Goal: Task Accomplishment & Management: Manage account settings

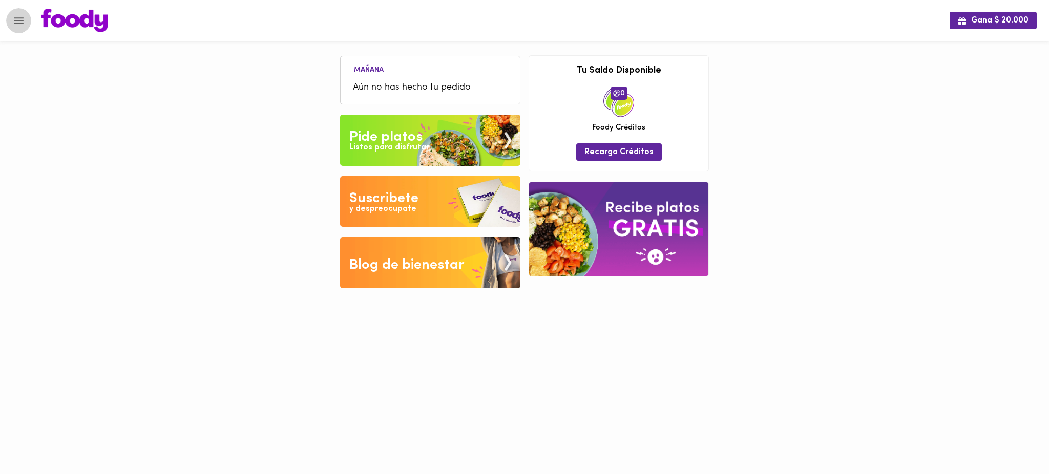
click at [18, 18] on icon "Menu" at bounding box center [18, 20] width 13 height 13
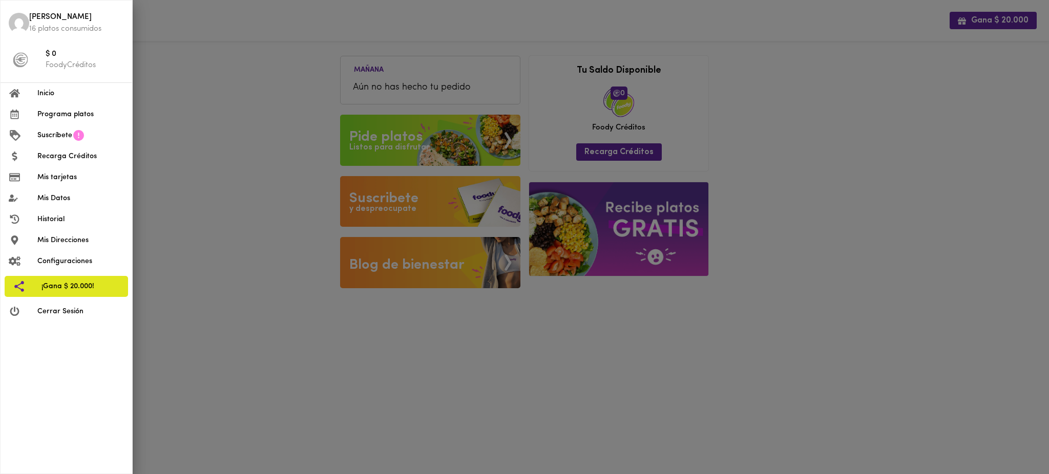
click at [76, 200] on span "Mis Datos" at bounding box center [80, 198] width 87 height 11
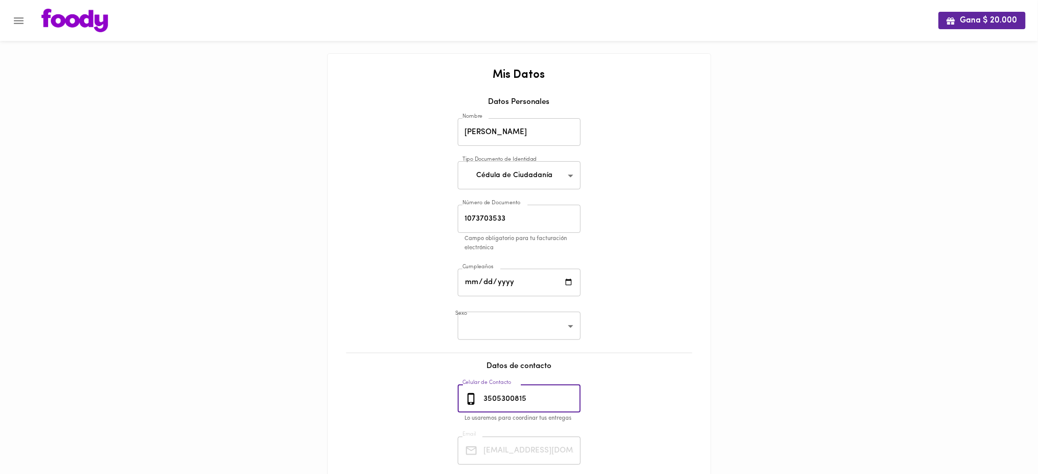
drag, startPoint x: 529, startPoint y: 402, endPoint x: 478, endPoint y: 398, distance: 50.8
click at [478, 398] on div "[PHONE_NUMBER] Celular de Contacto" at bounding box center [519, 399] width 123 height 28
click at [16, 21] on icon "Menu" at bounding box center [18, 20] width 13 height 13
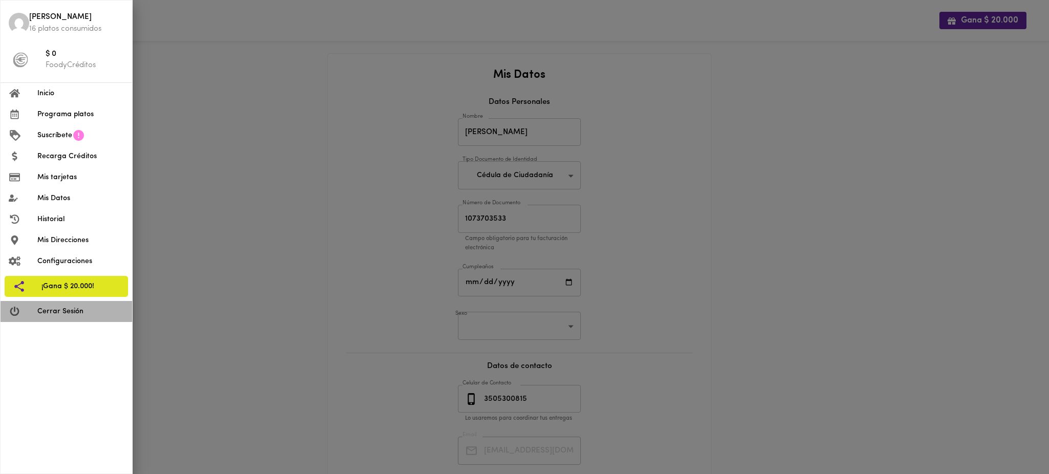
click at [52, 310] on span "Cerrar Sesión" at bounding box center [80, 311] width 87 height 11
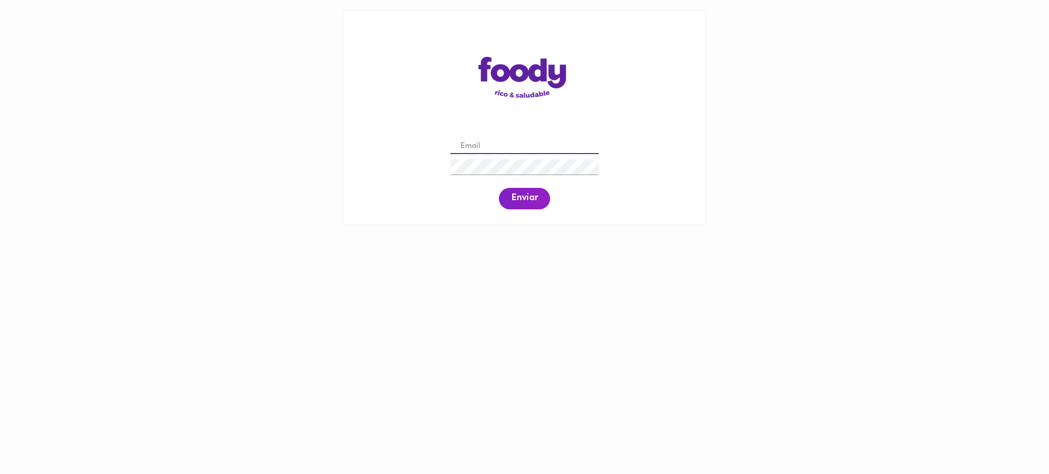
click at [522, 144] on input "email" at bounding box center [524, 147] width 149 height 16
paste input "[EMAIL_ADDRESS][DOMAIN_NAME]"
type input "[EMAIL_ADDRESS][DOMAIN_NAME]"
click at [520, 200] on span "Enviar" at bounding box center [524, 198] width 27 height 11
